Goal: Task Accomplishment & Management: Complete application form

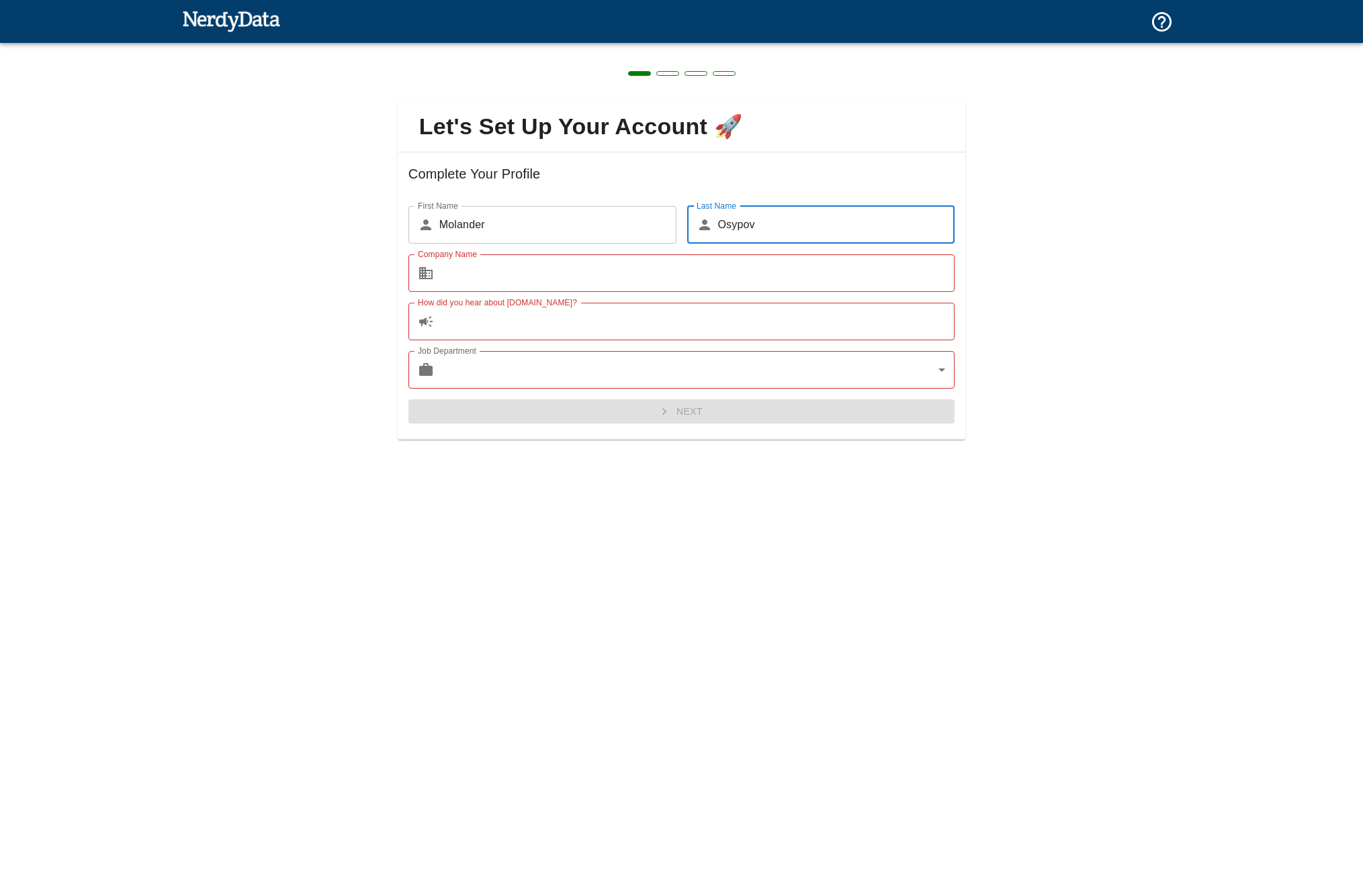
type input "Osypov"
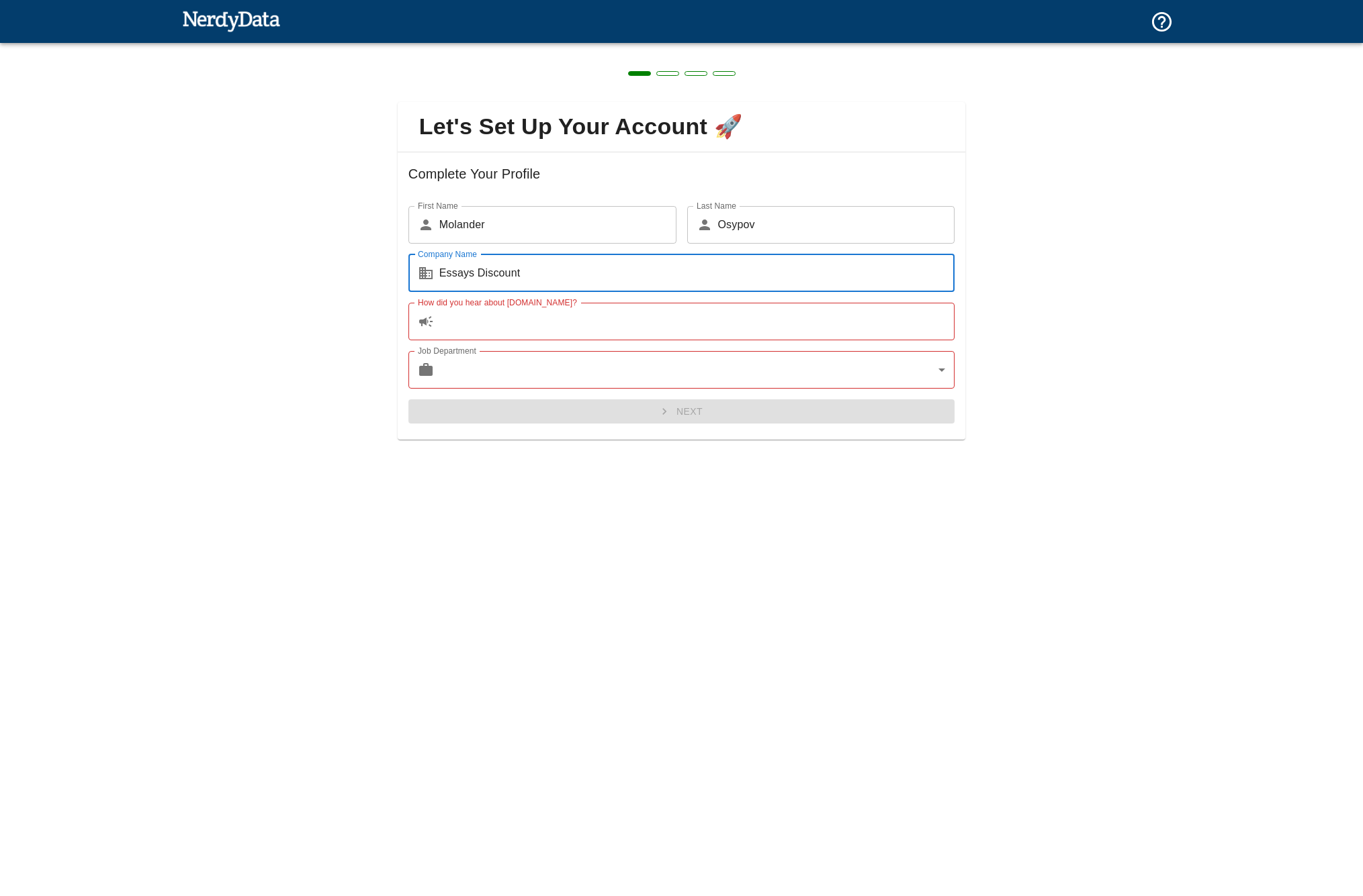
type input "Essays Discount"
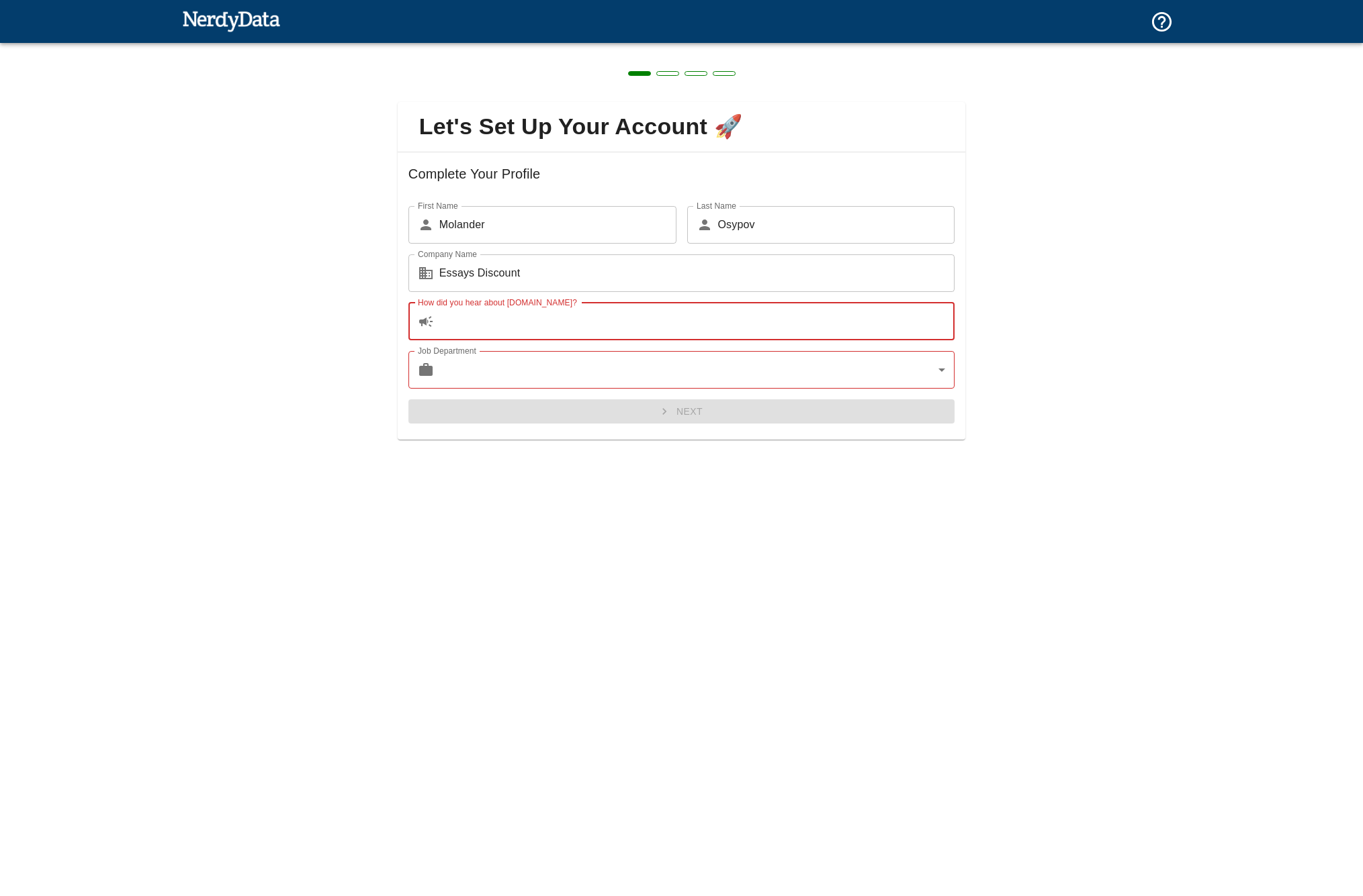
click at [530, 324] on input "How did you hear about [DOMAIN_NAME]?" at bounding box center [697, 321] width 515 height 37
type input "google"
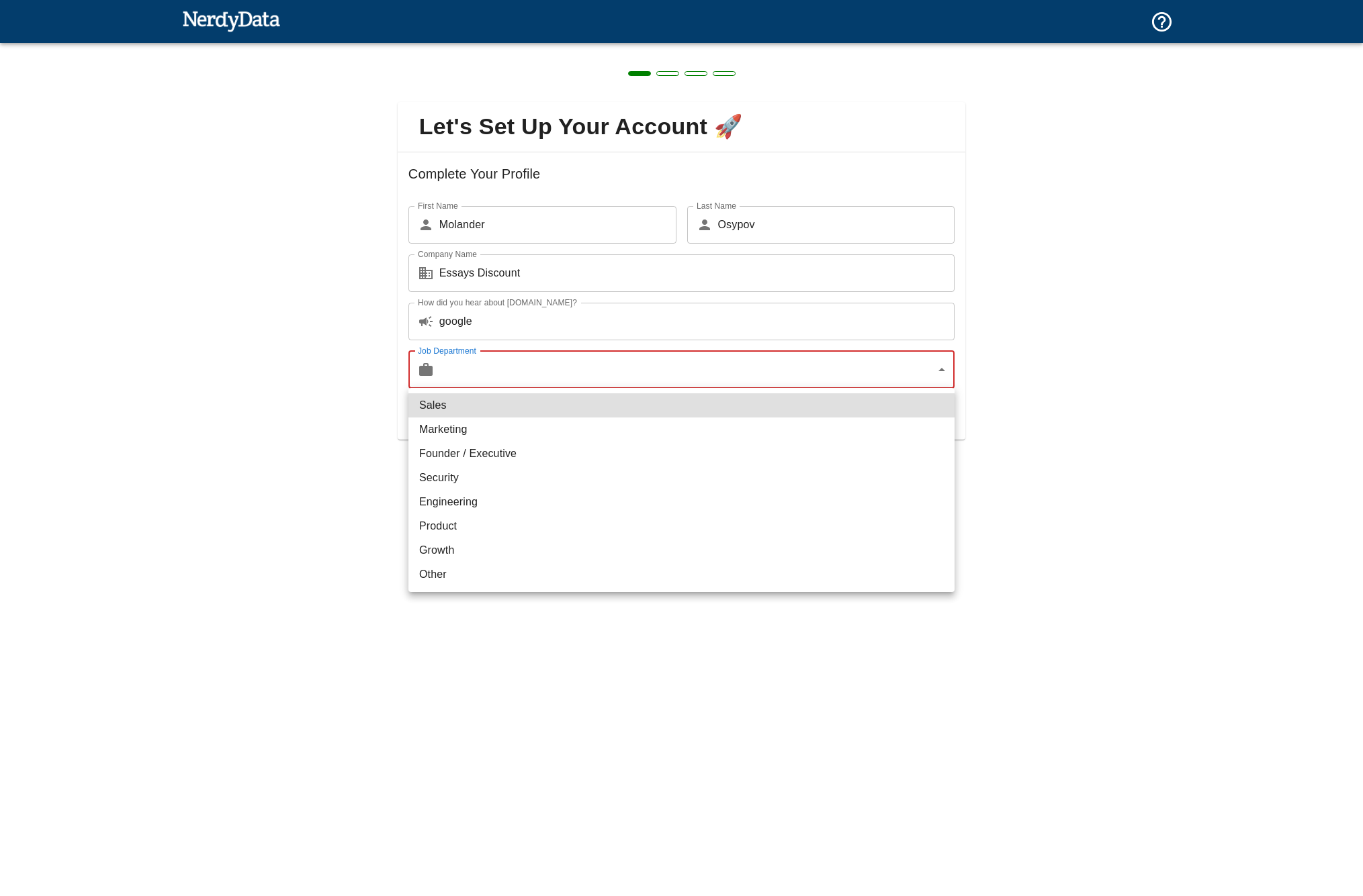
click at [552, 47] on body "Technologies Domains Pricing Products Create a Report Create a list of websites…" at bounding box center [681, 24] width 1363 height 47
click at [521, 423] on li "Marketing" at bounding box center [681, 430] width 546 height 24
type input "marketing"
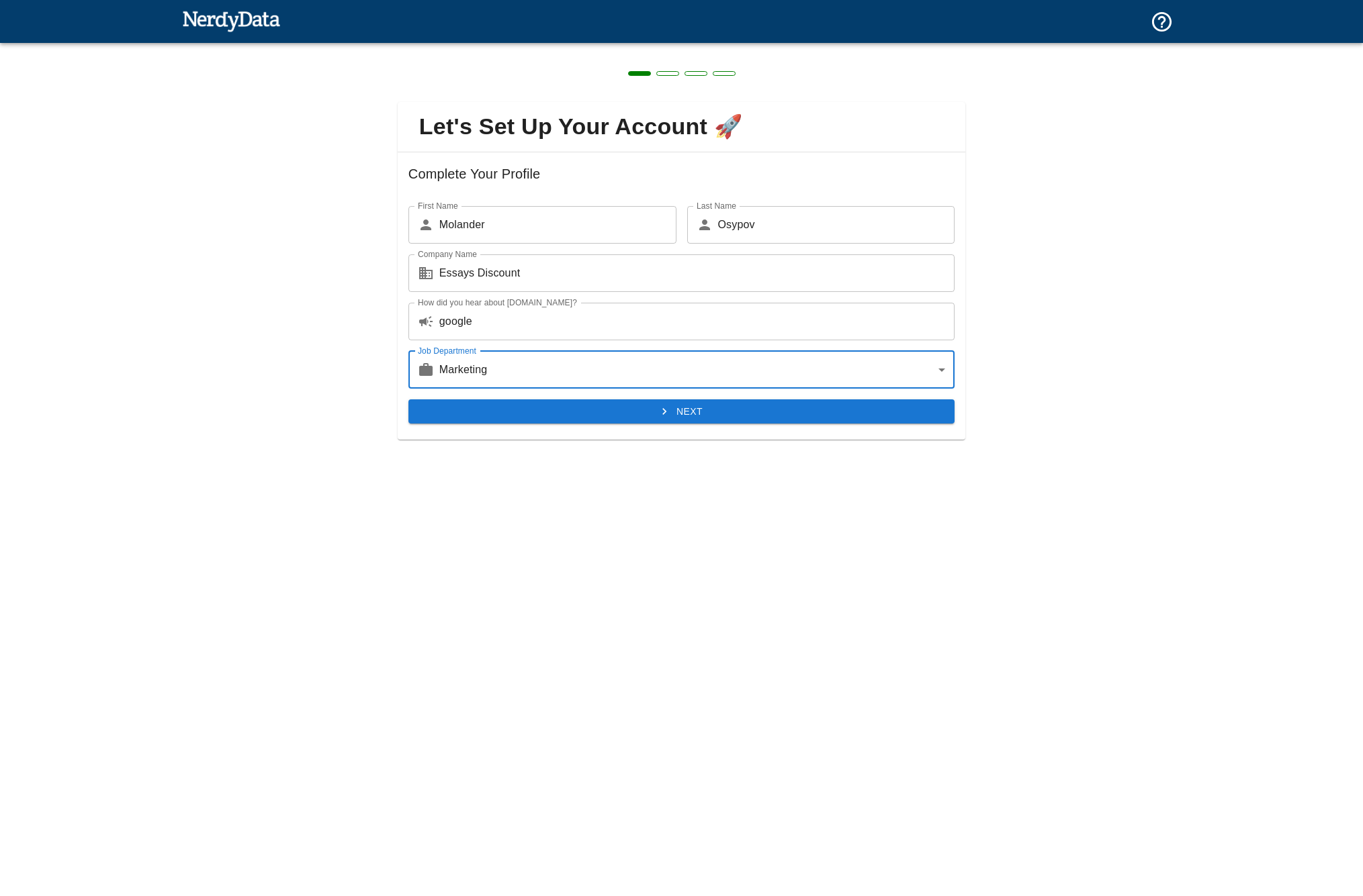
click at [708, 414] on button "Next" at bounding box center [681, 412] width 546 height 25
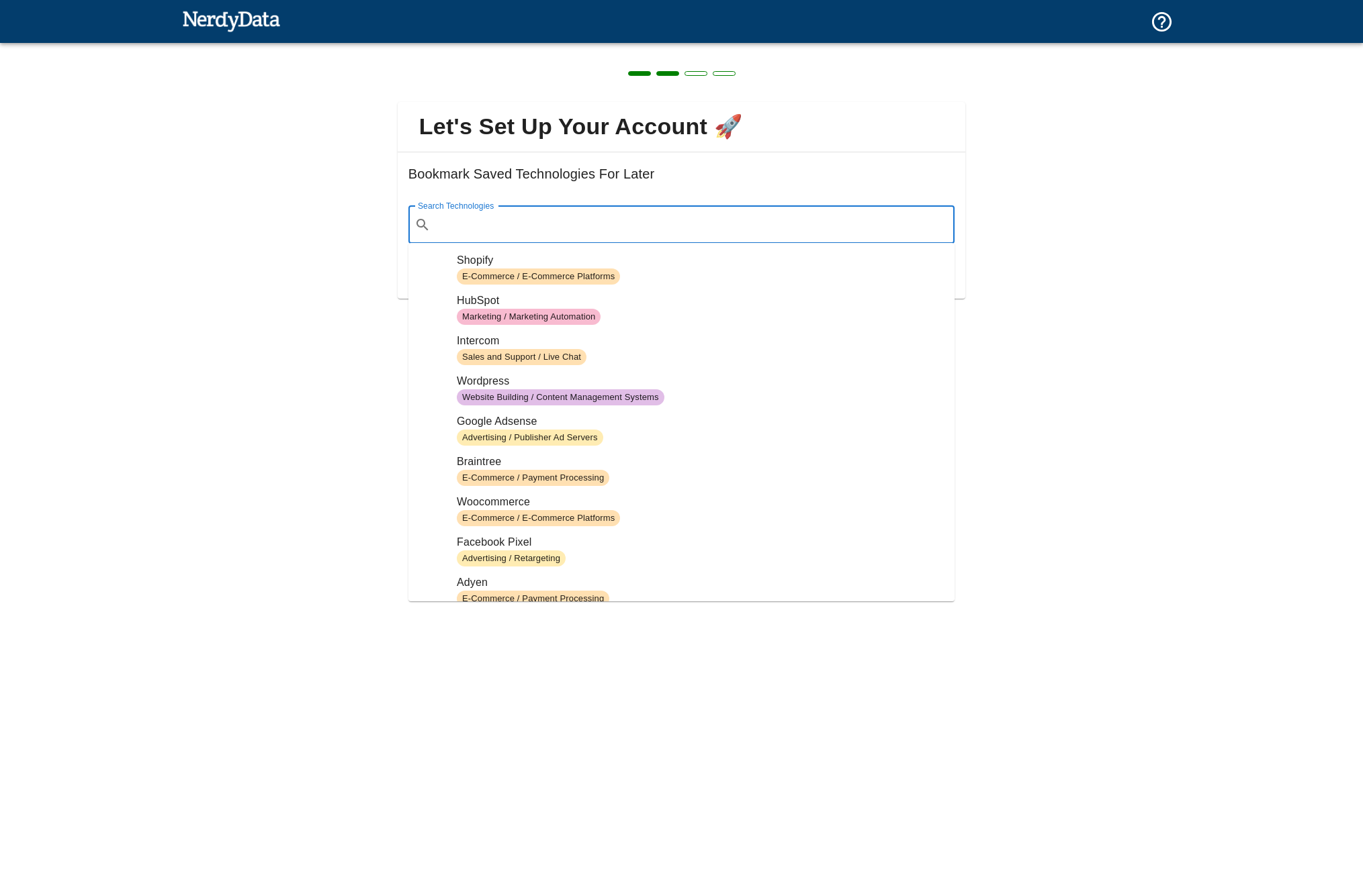
click at [573, 223] on input "Search Technologies" at bounding box center [692, 225] width 512 height 26
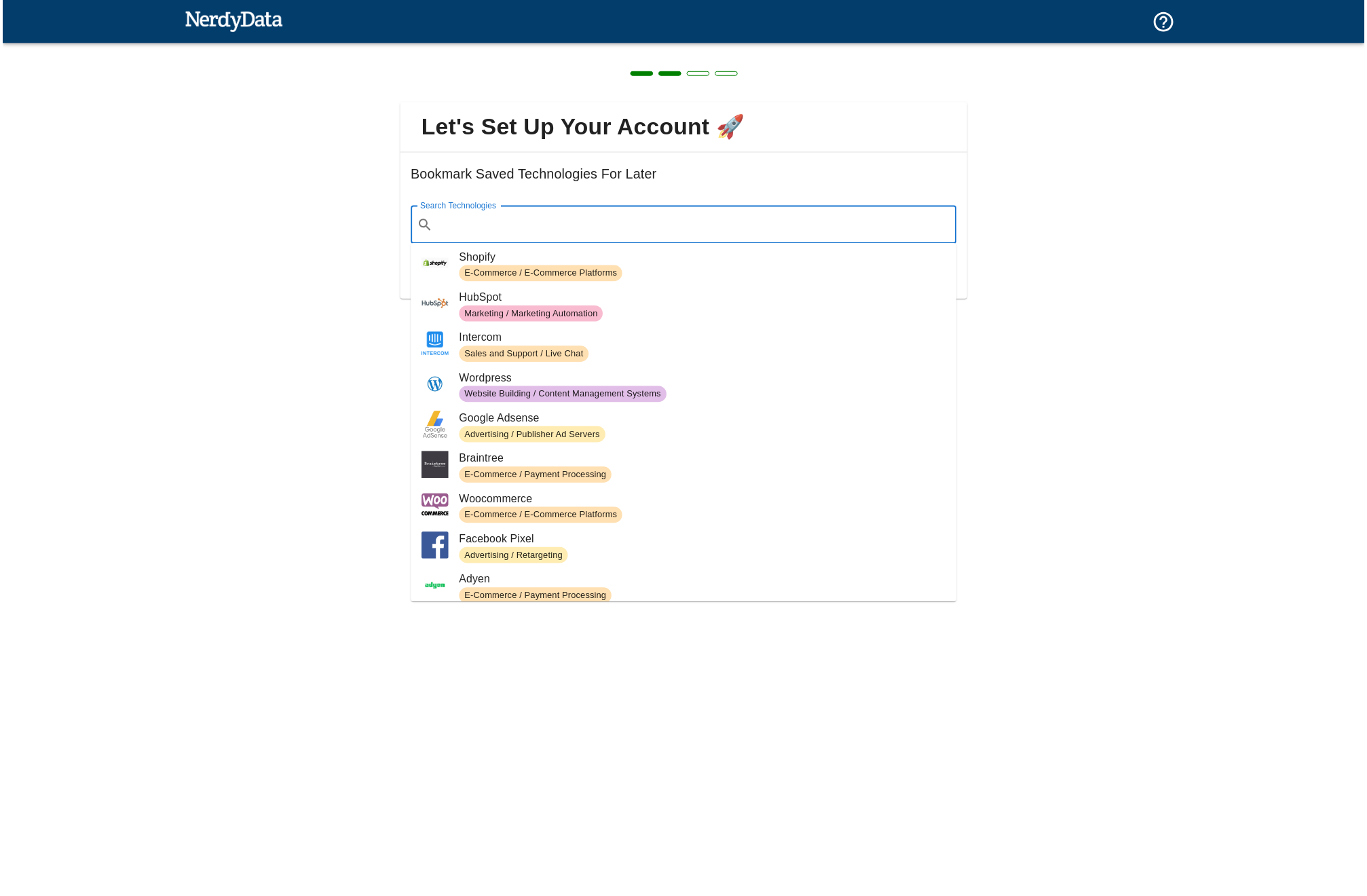
scroll to position [5, 0]
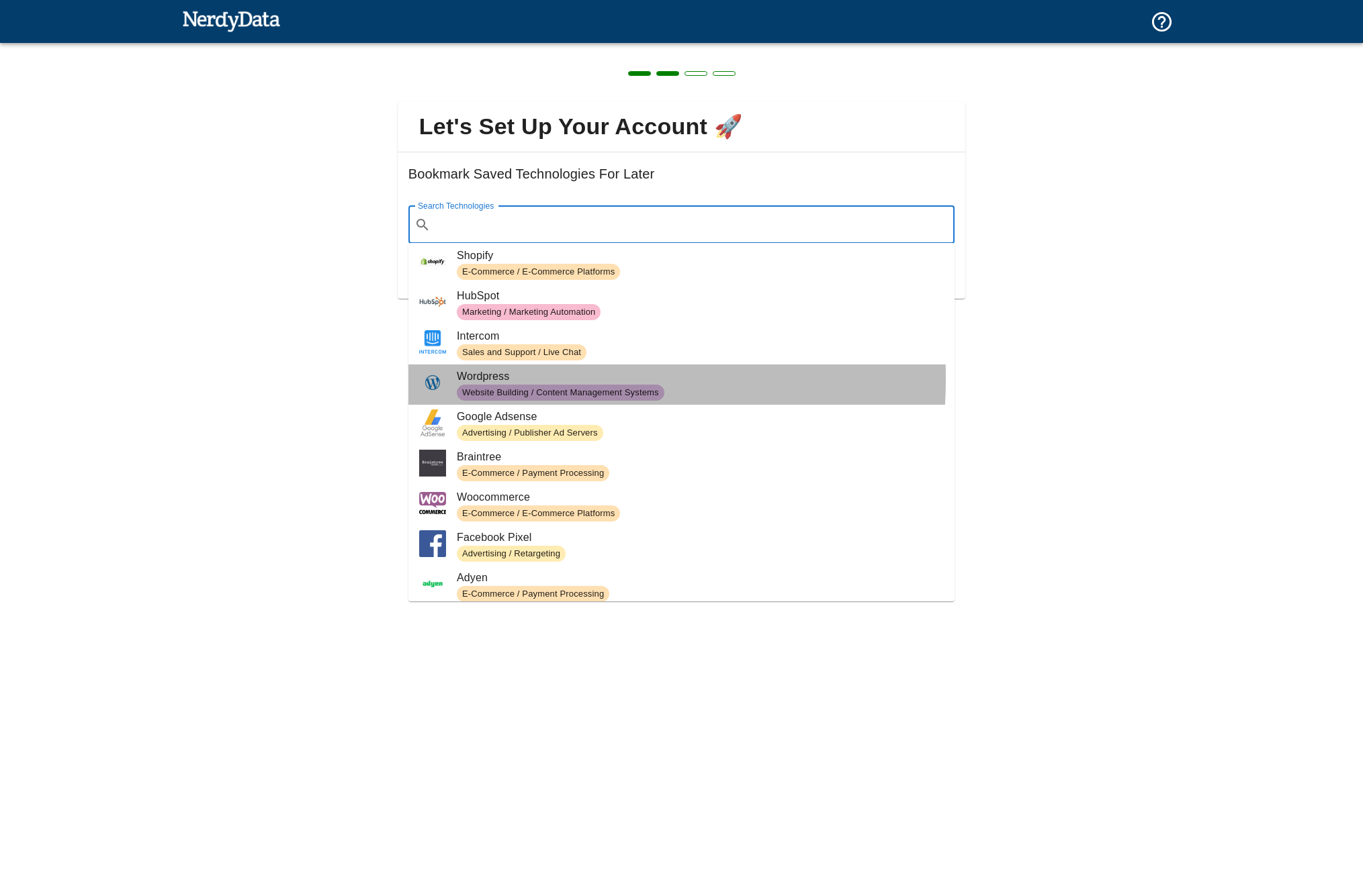
click at [500, 379] on span "Wordpress" at bounding box center [700, 376] width 487 height 16
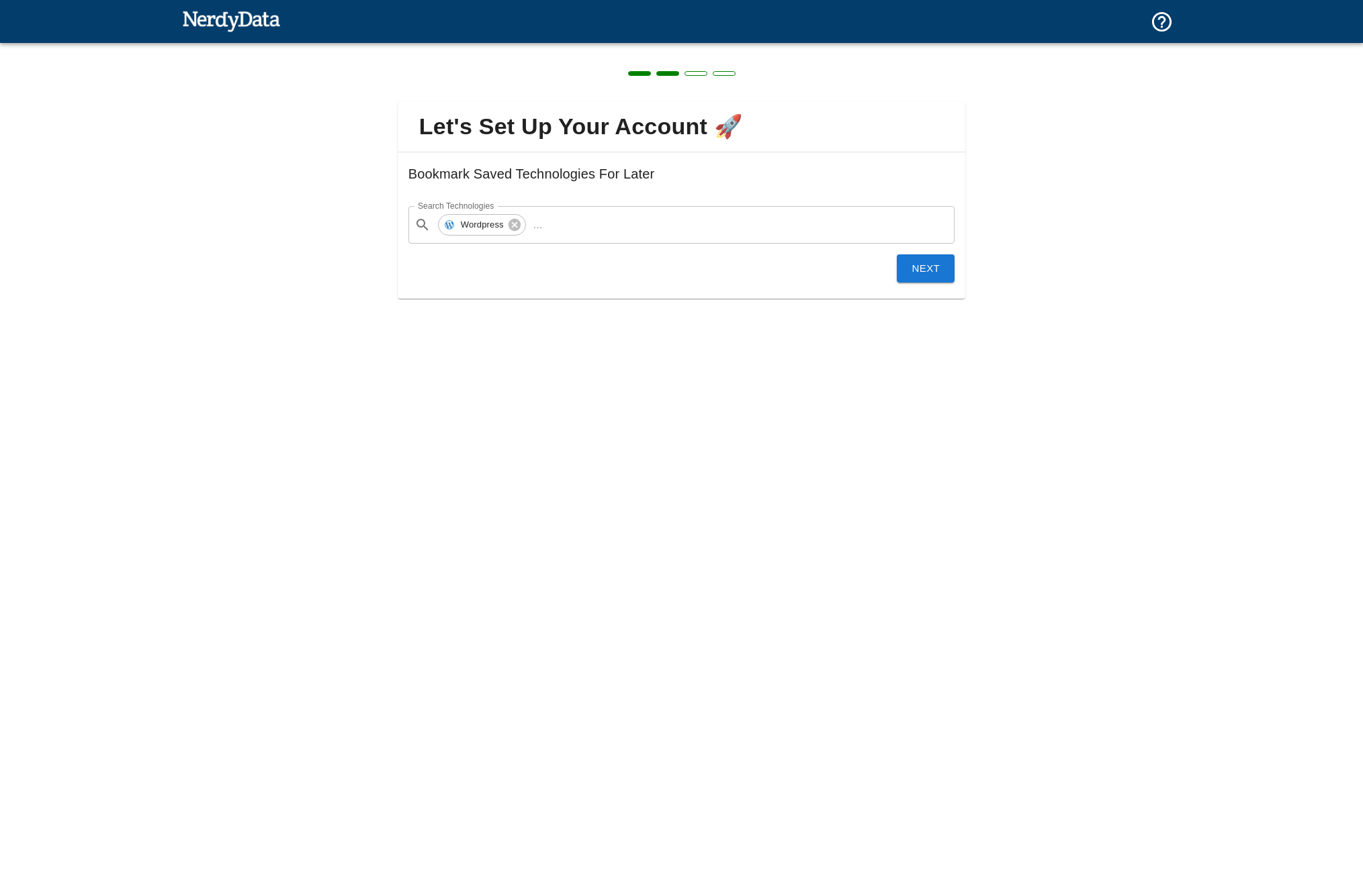
click at [923, 263] on button "Next" at bounding box center [925, 269] width 58 height 28
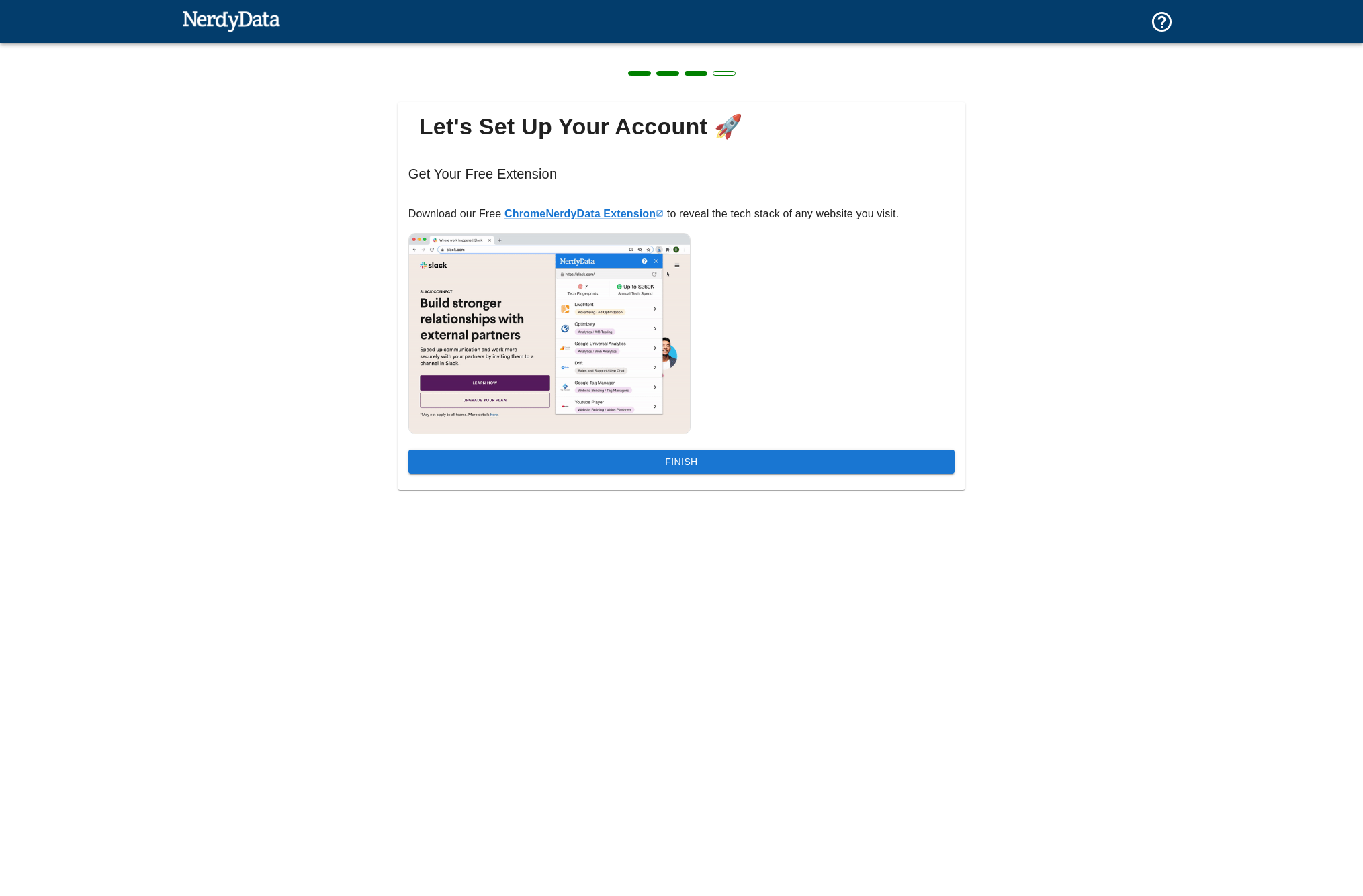
click at [682, 463] on button "Finish" at bounding box center [681, 462] width 546 height 25
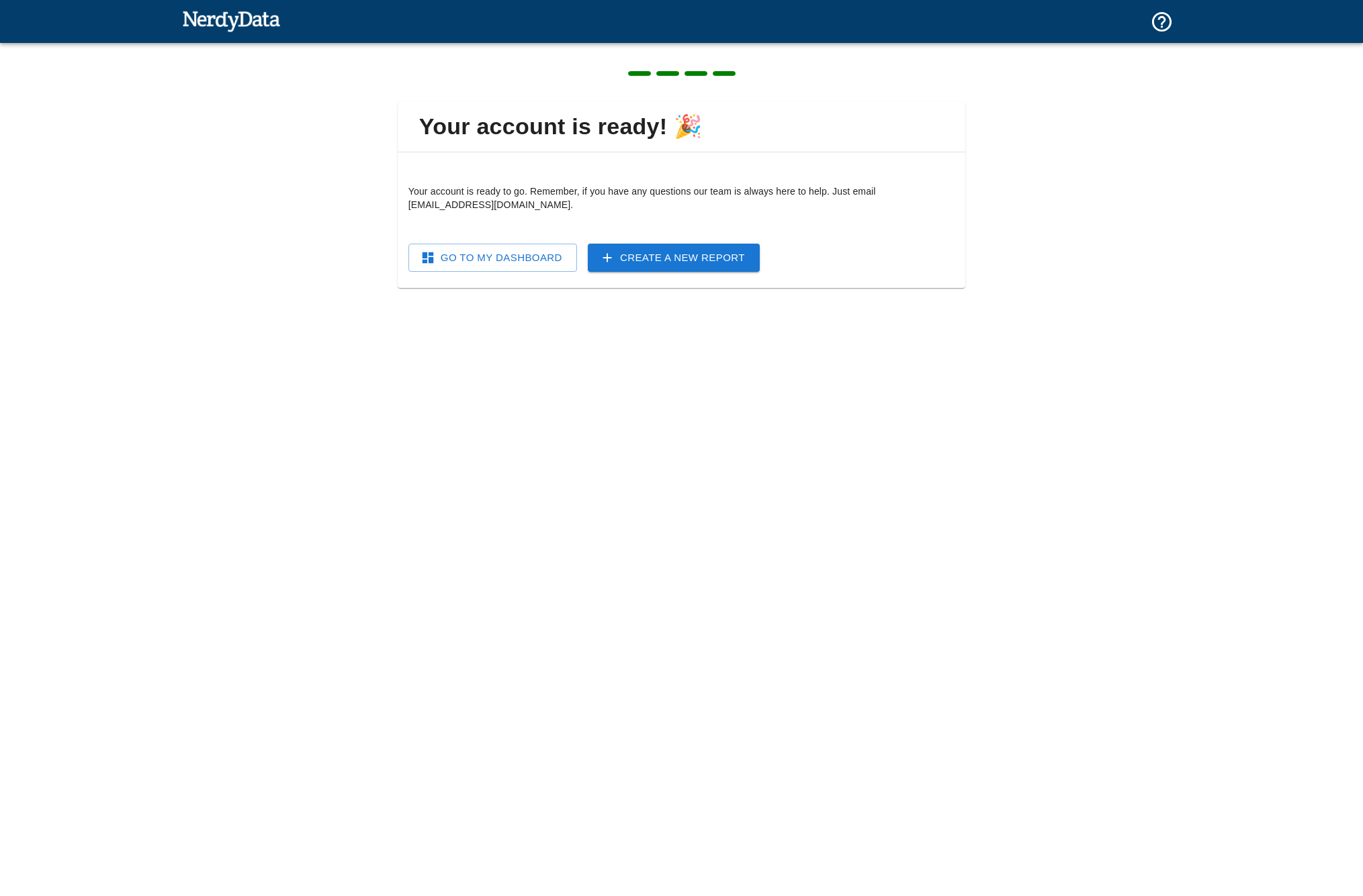
click at [494, 262] on link "Go To My Dashboard" at bounding box center [492, 257] width 169 height 28
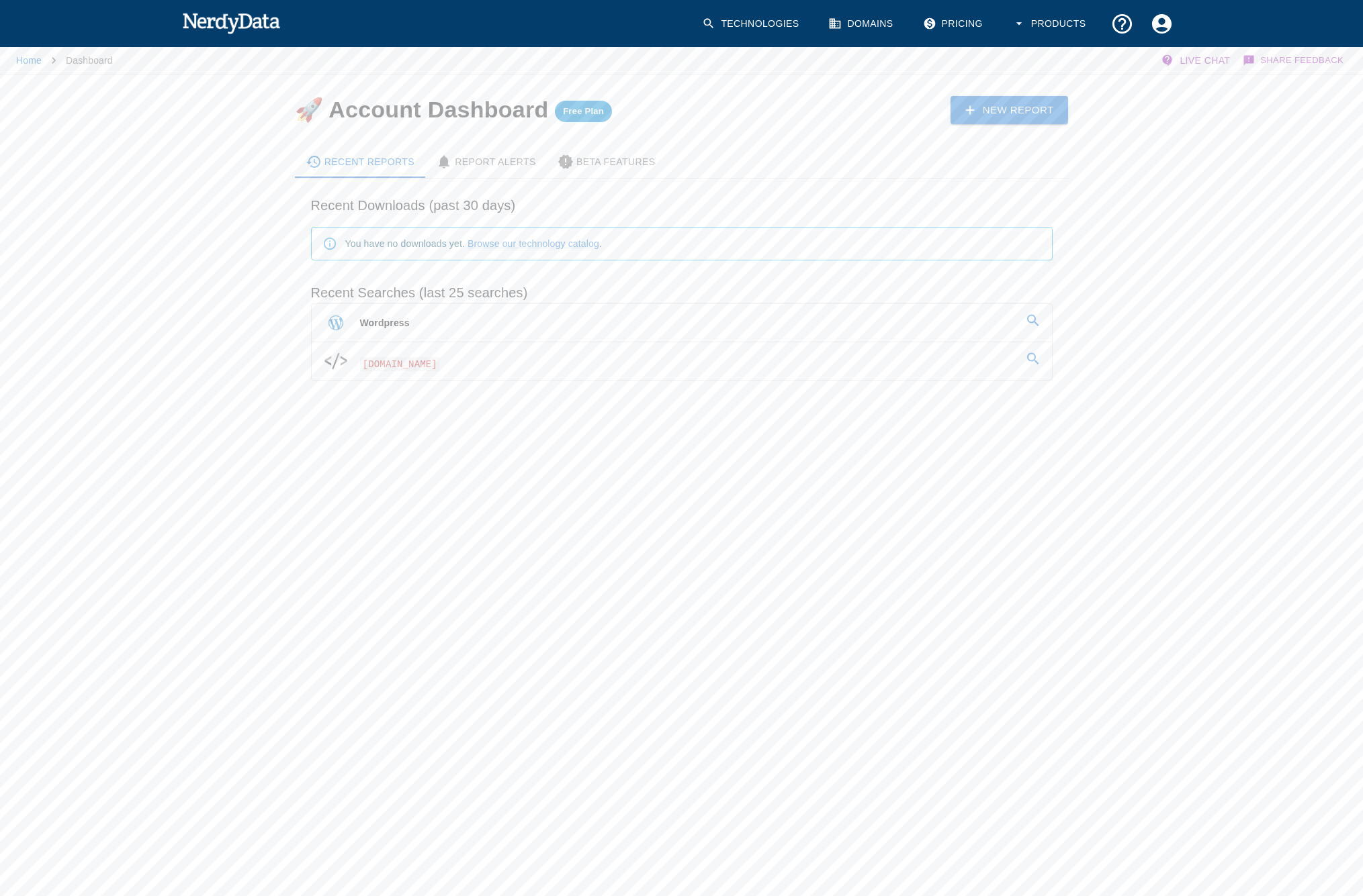
click at [387, 366] on span "[DOMAIN_NAME]" at bounding box center [400, 364] width 81 height 14
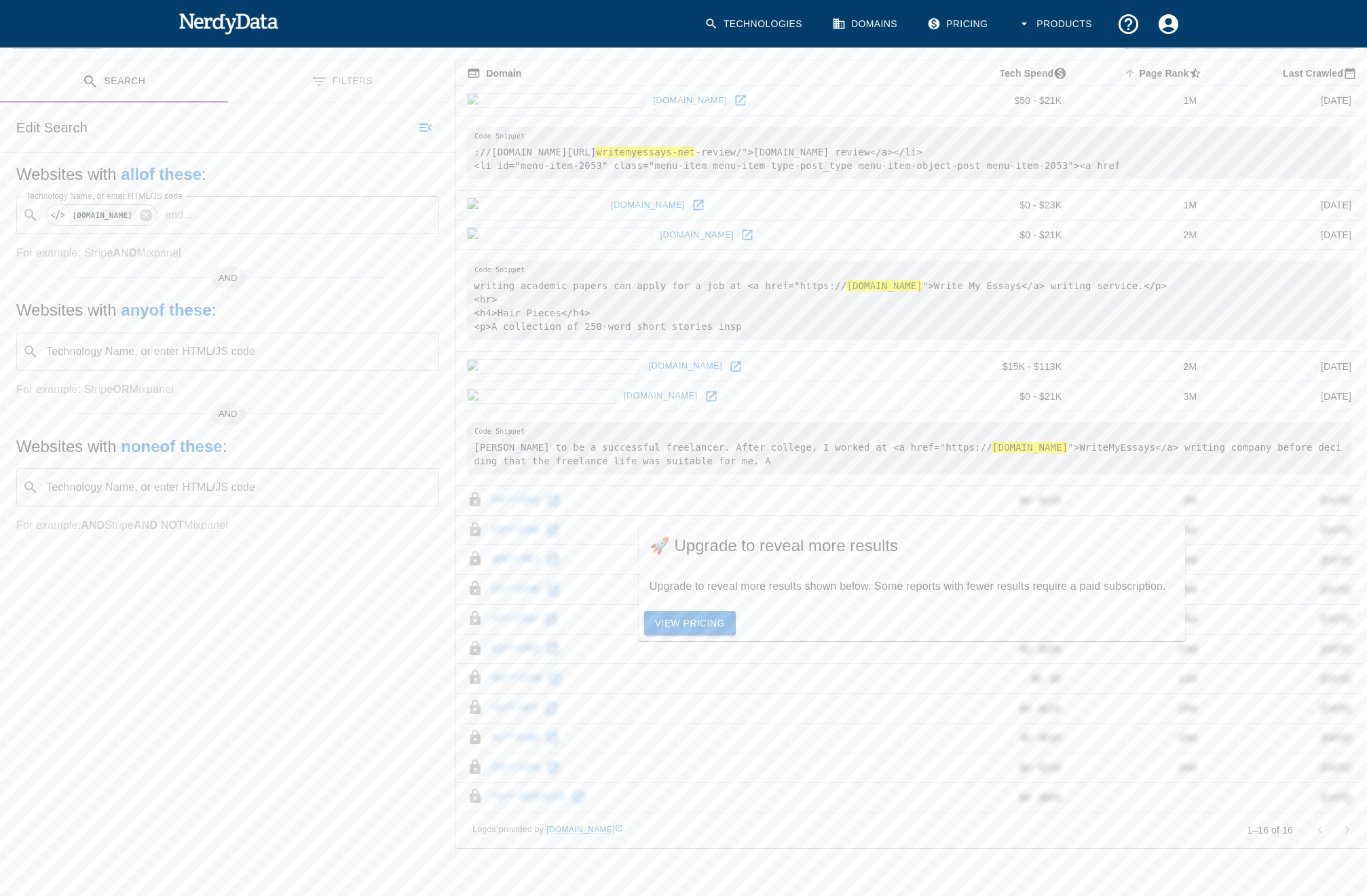
scroll to position [206, 0]
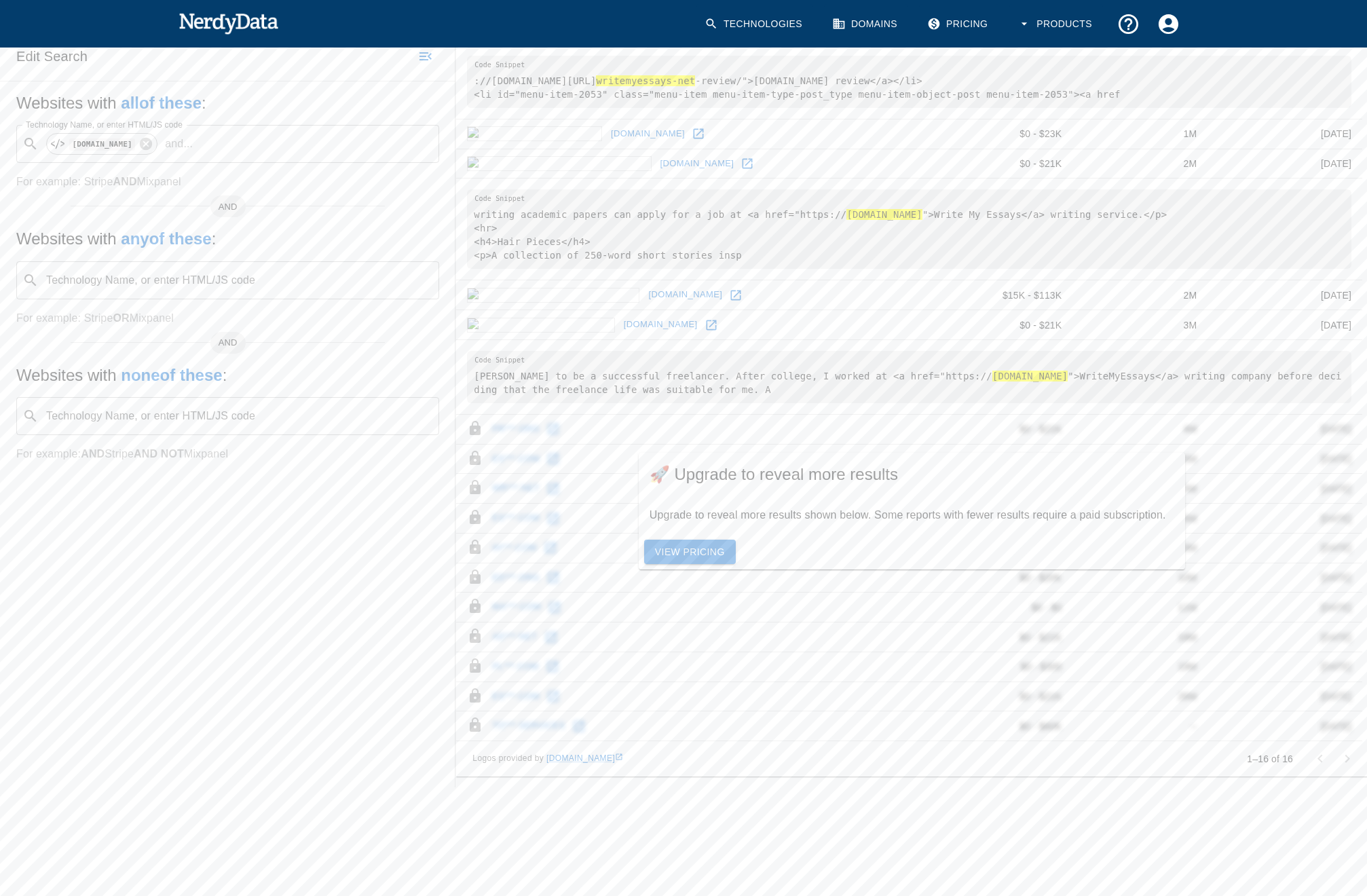
click at [696, 544] on link "View Pricing" at bounding box center [690, 552] width 92 height 25
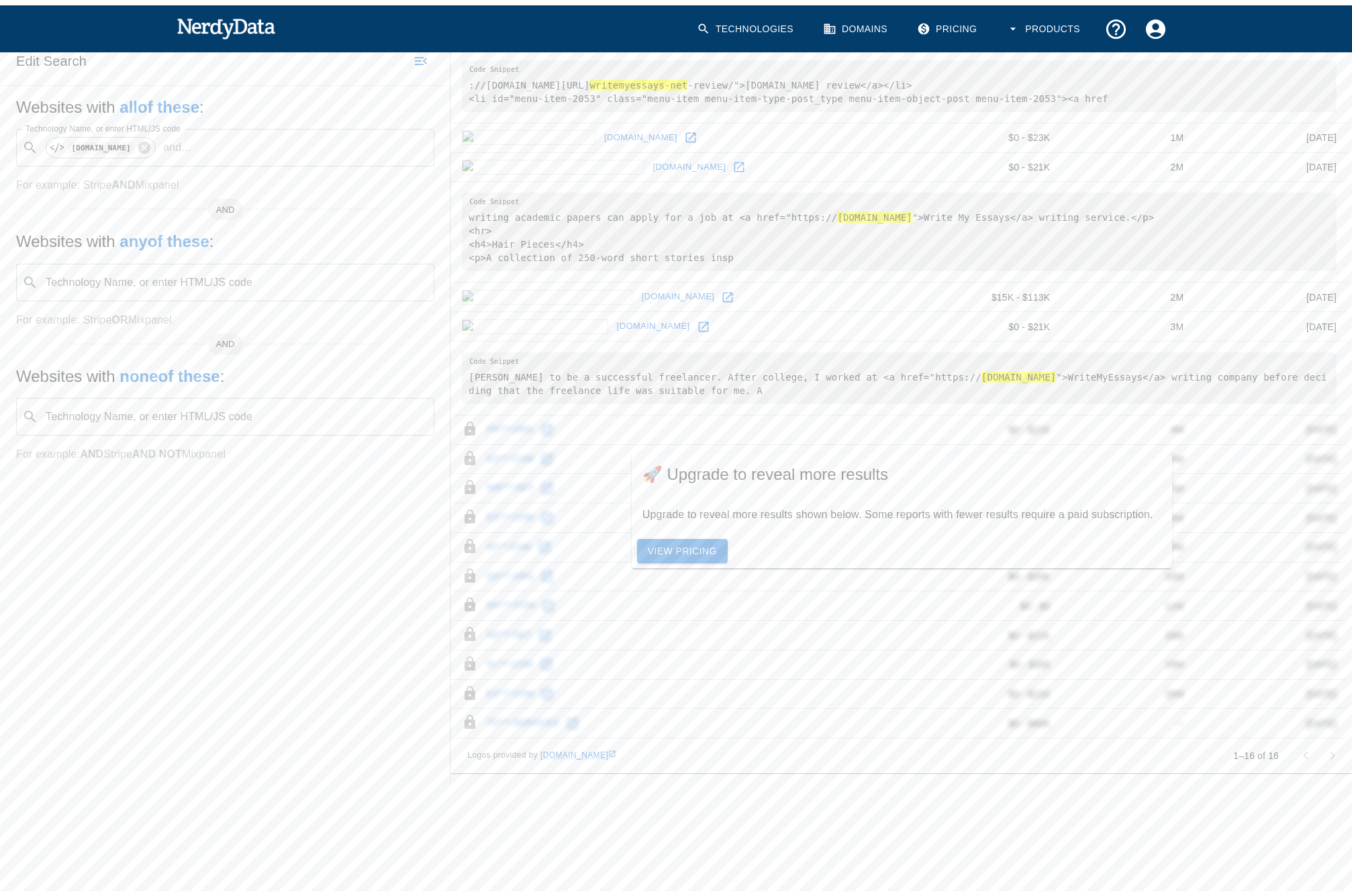
scroll to position [194, 0]
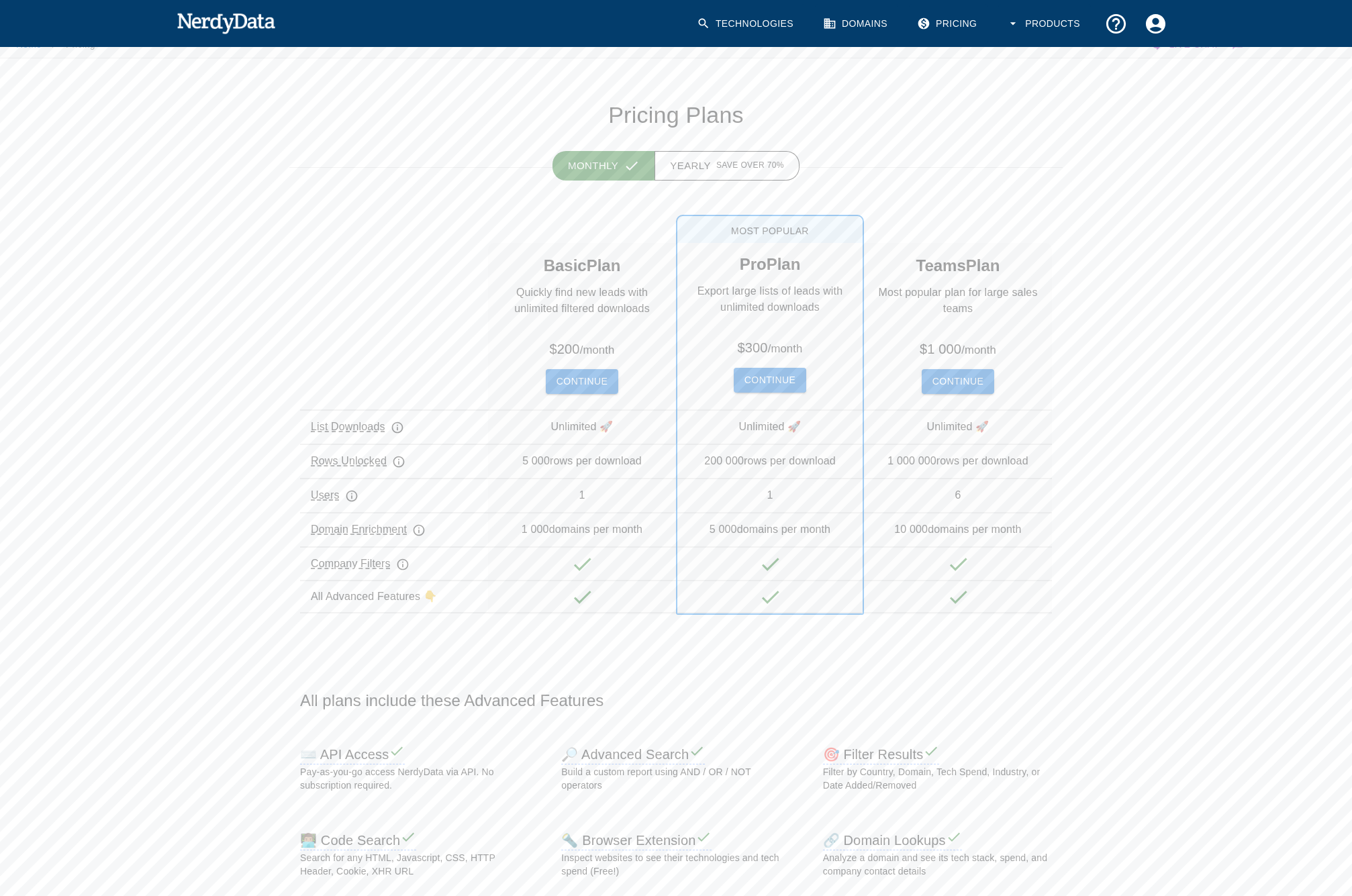
scroll to position [13, 0]
click at [740, 171] on span "Save over 70%" at bounding box center [750, 168] width 68 height 13
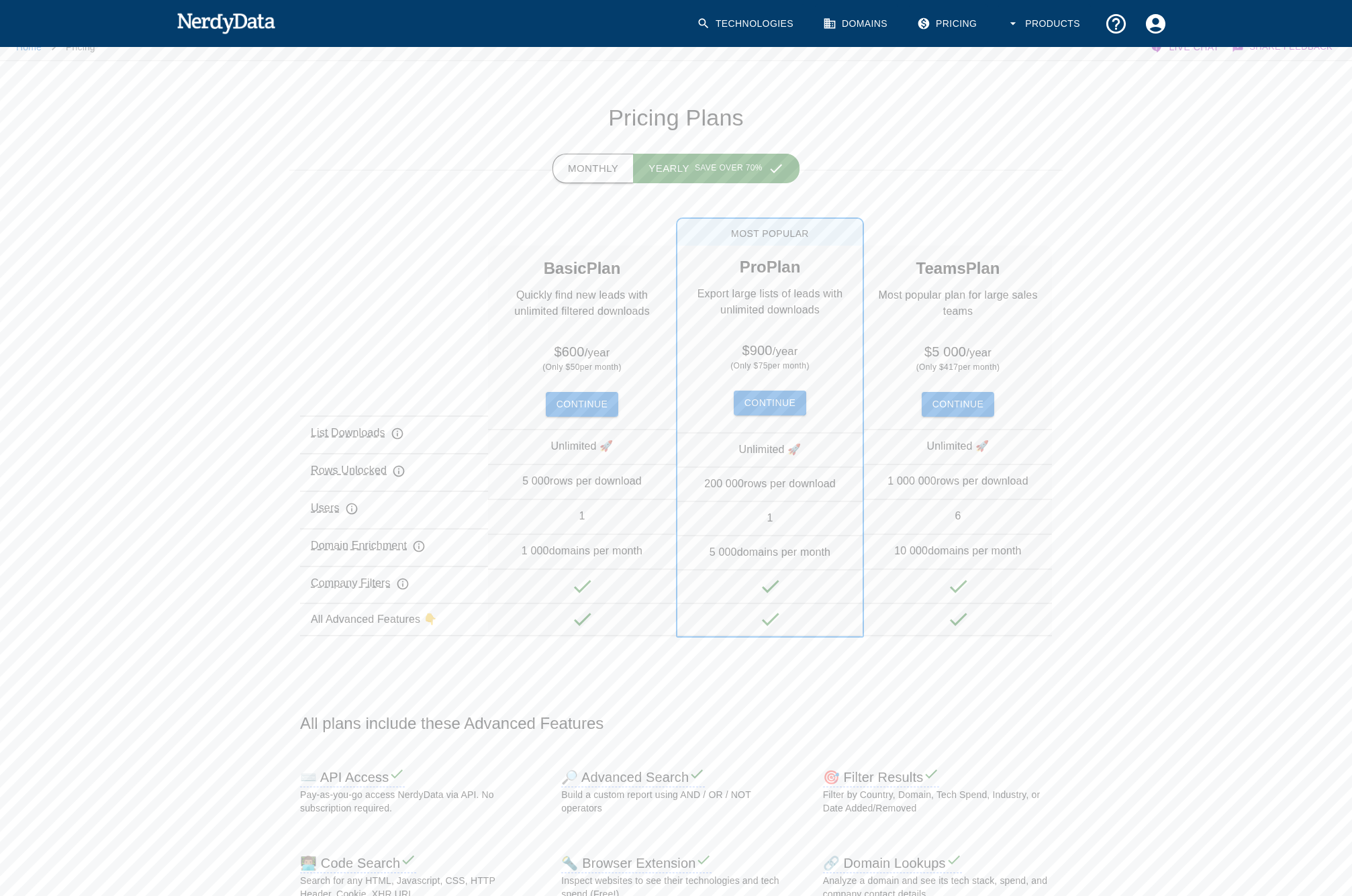
click at [605, 168] on button "Monthly" at bounding box center [593, 169] width 81 height 30
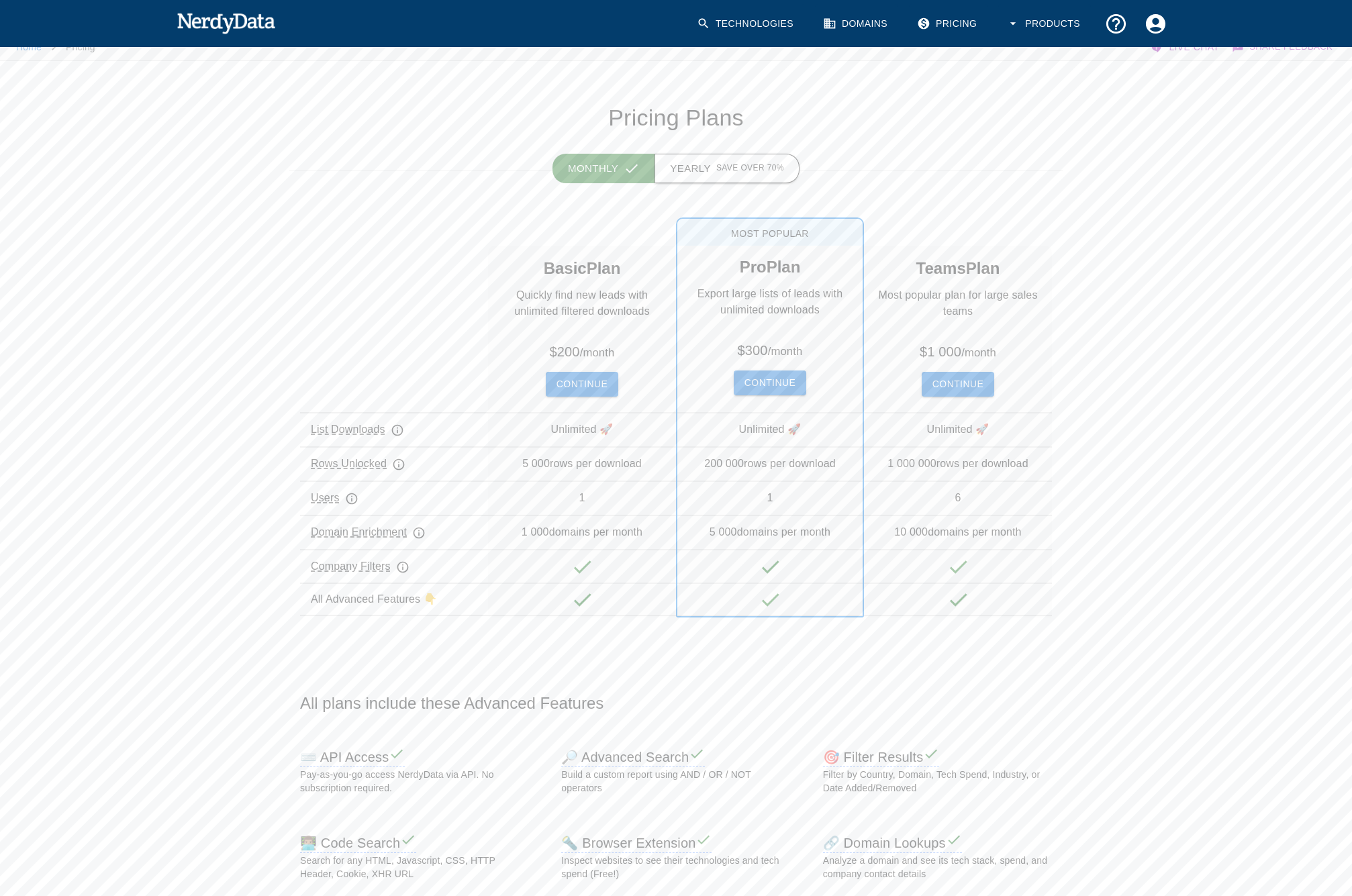
click at [732, 168] on span "Save over 70%" at bounding box center [750, 168] width 68 height 13
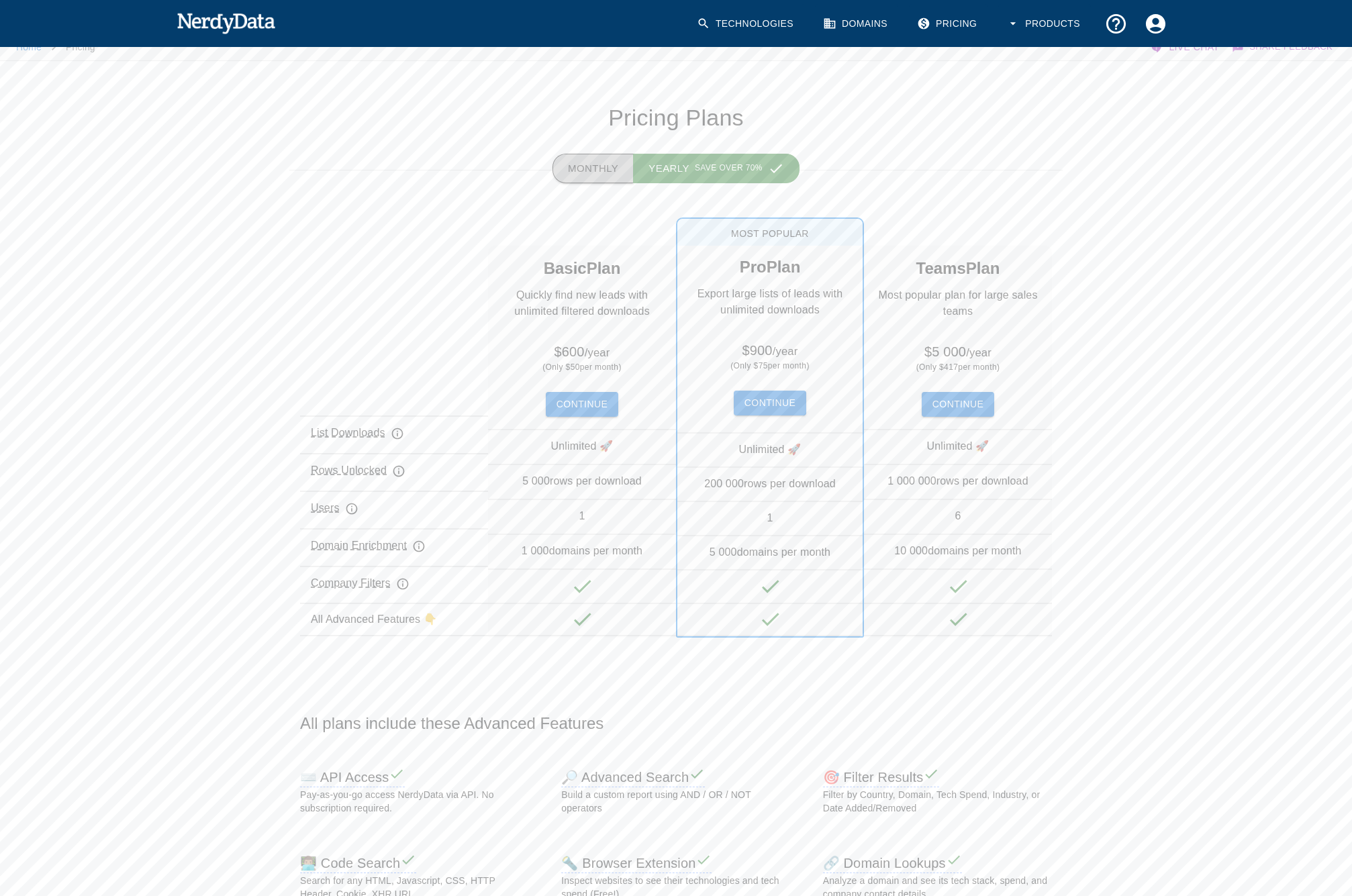
click at [614, 167] on button "Monthly" at bounding box center [593, 169] width 81 height 30
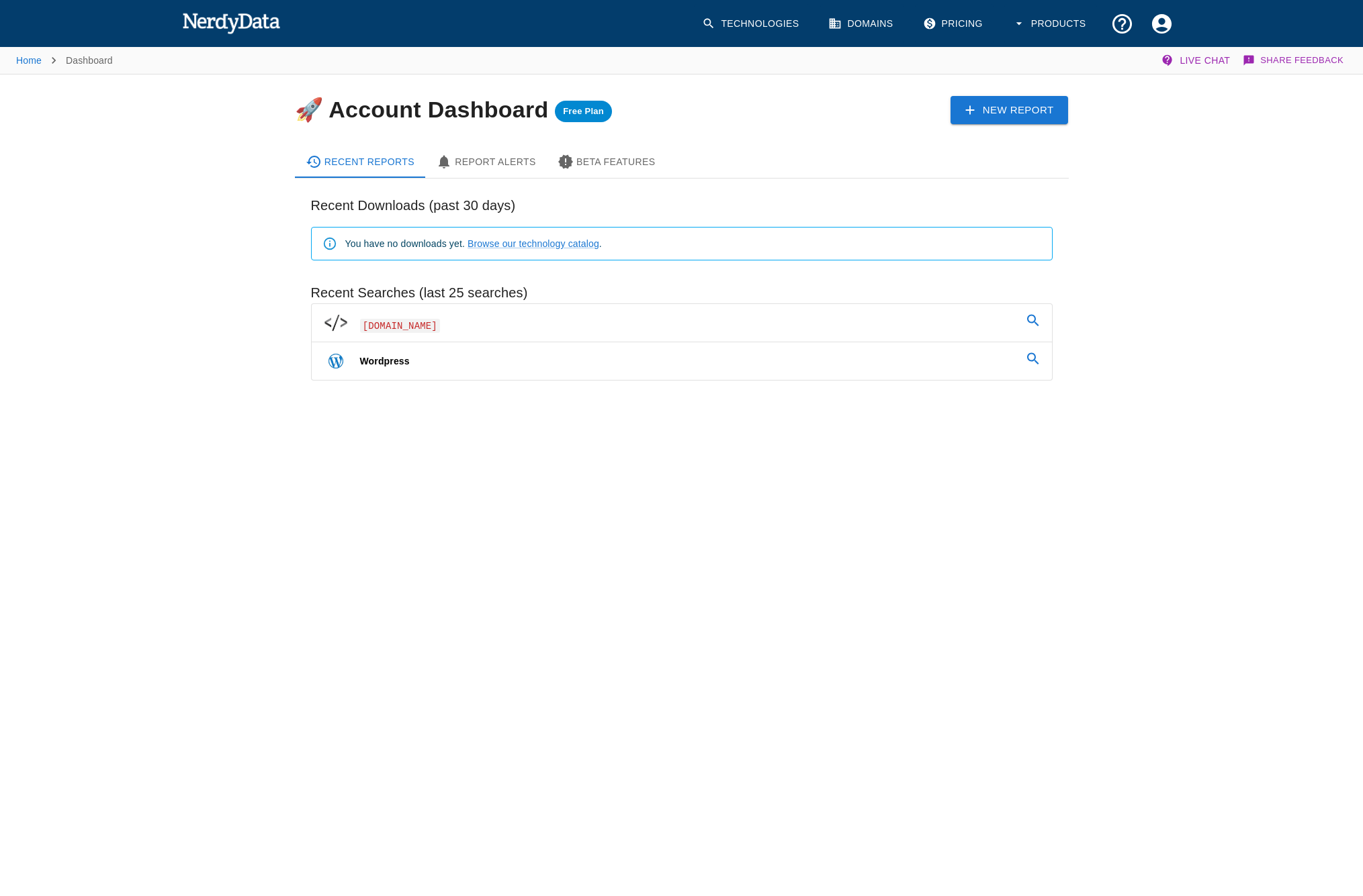
click at [427, 315] on span "writemyessays.net" at bounding box center [400, 323] width 81 height 21
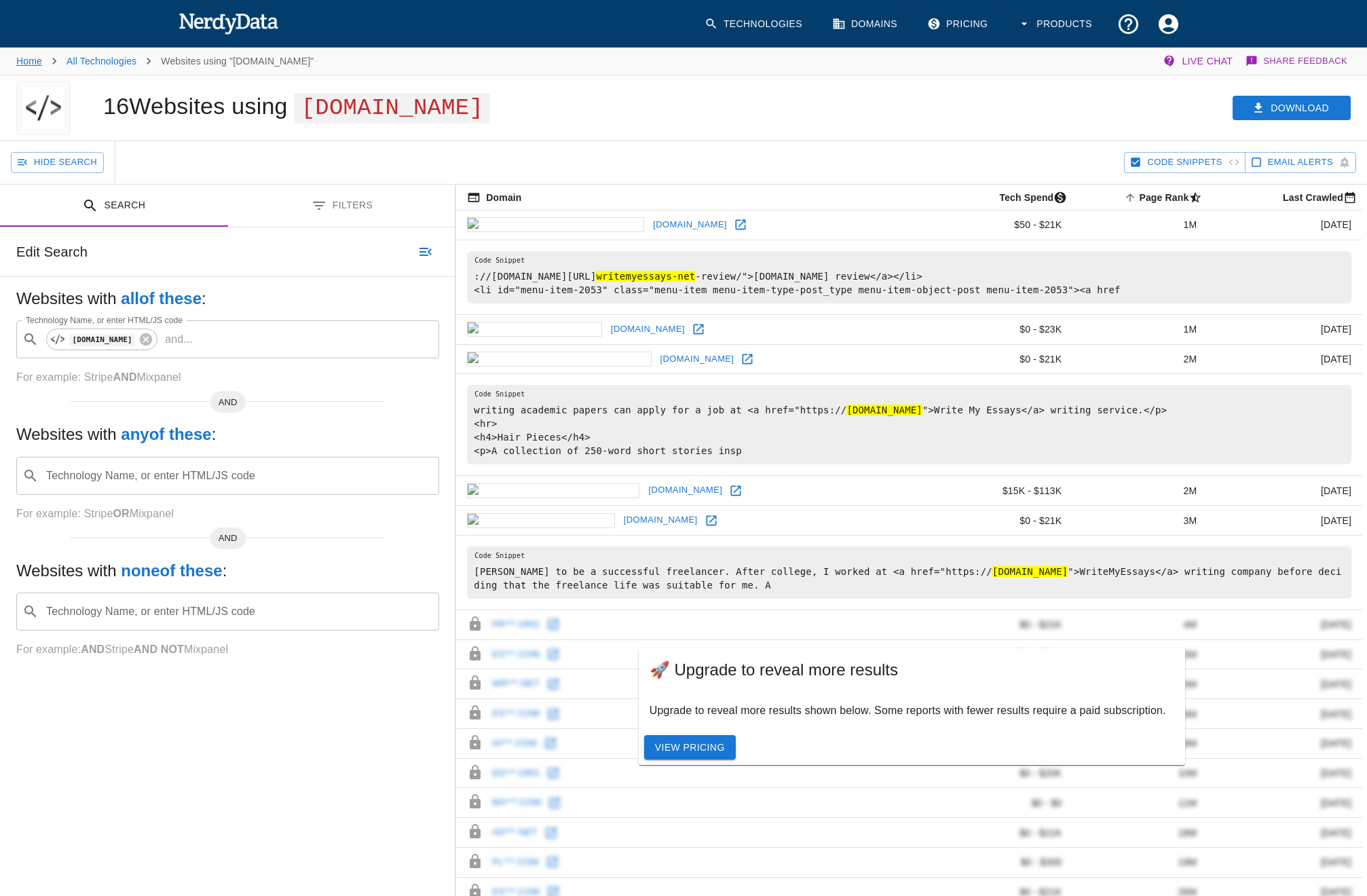
click at [33, 64] on link "Home" at bounding box center [29, 60] width 26 height 11
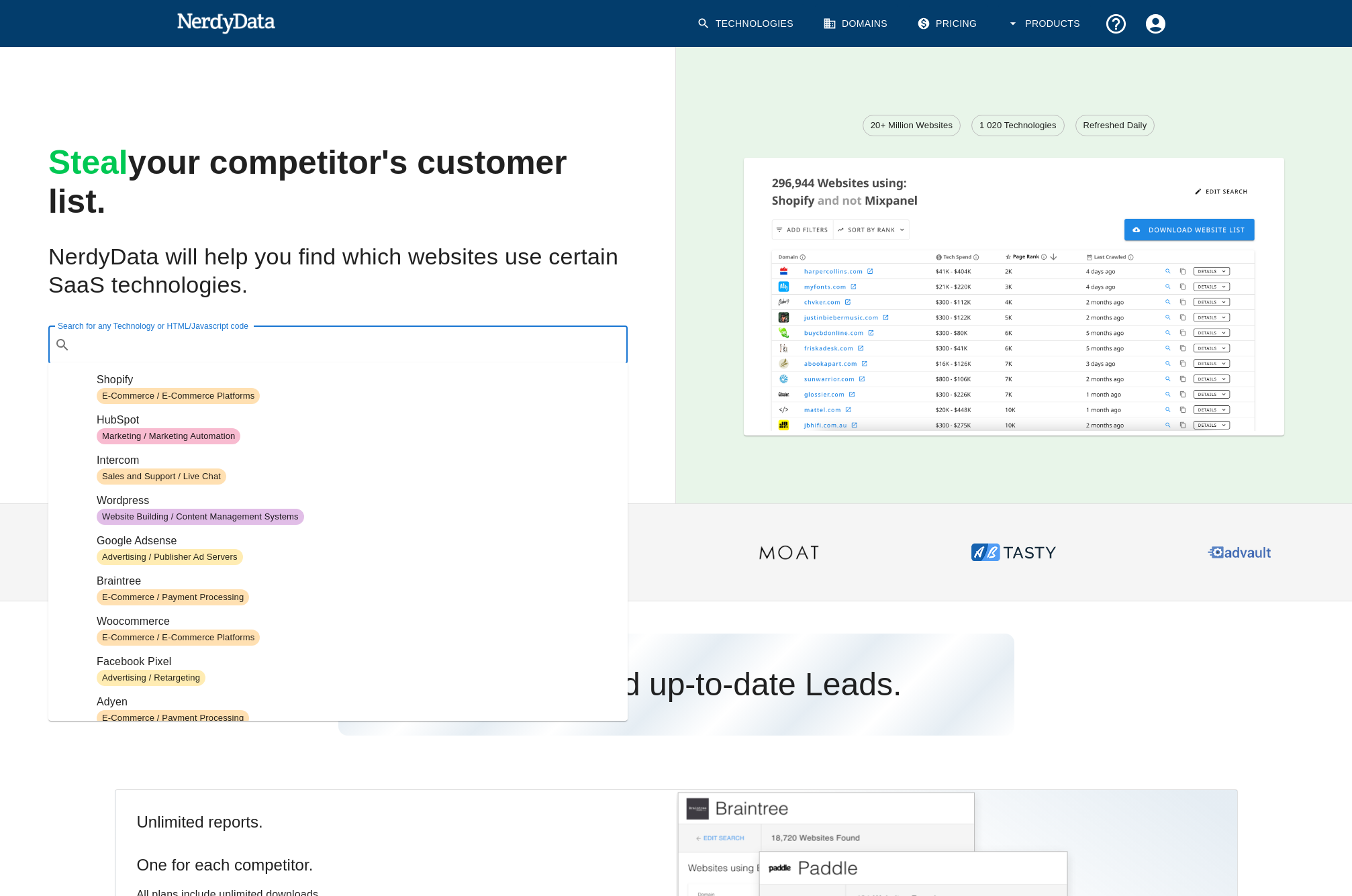
click at [268, 341] on div "Search for any Technology or HTML/Javascript code ​ Search for any Technology o…" at bounding box center [338, 345] width 580 height 37
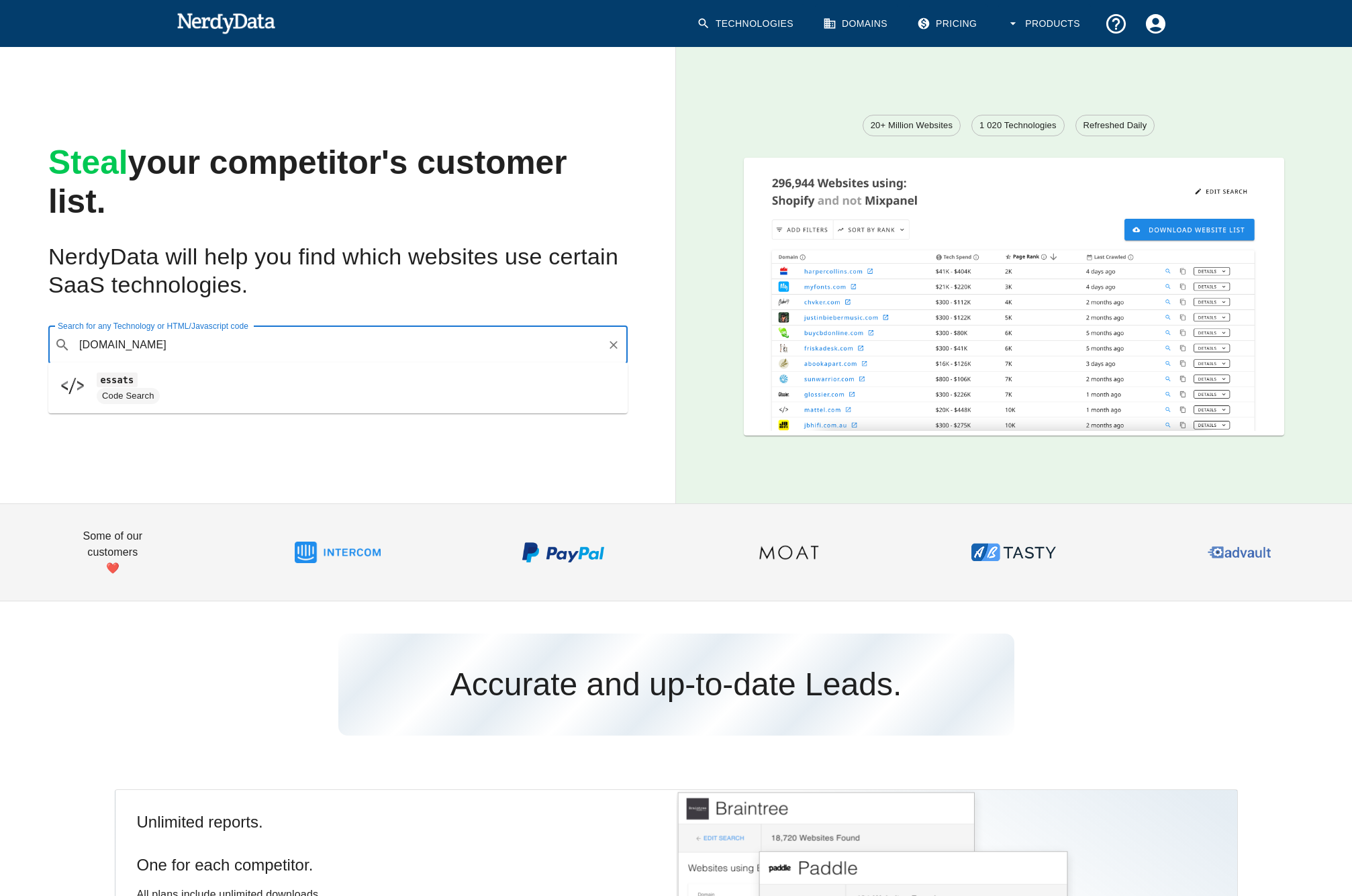
type input "essays.discount"
